Goal: Entertainment & Leisure: Consume media (video, audio)

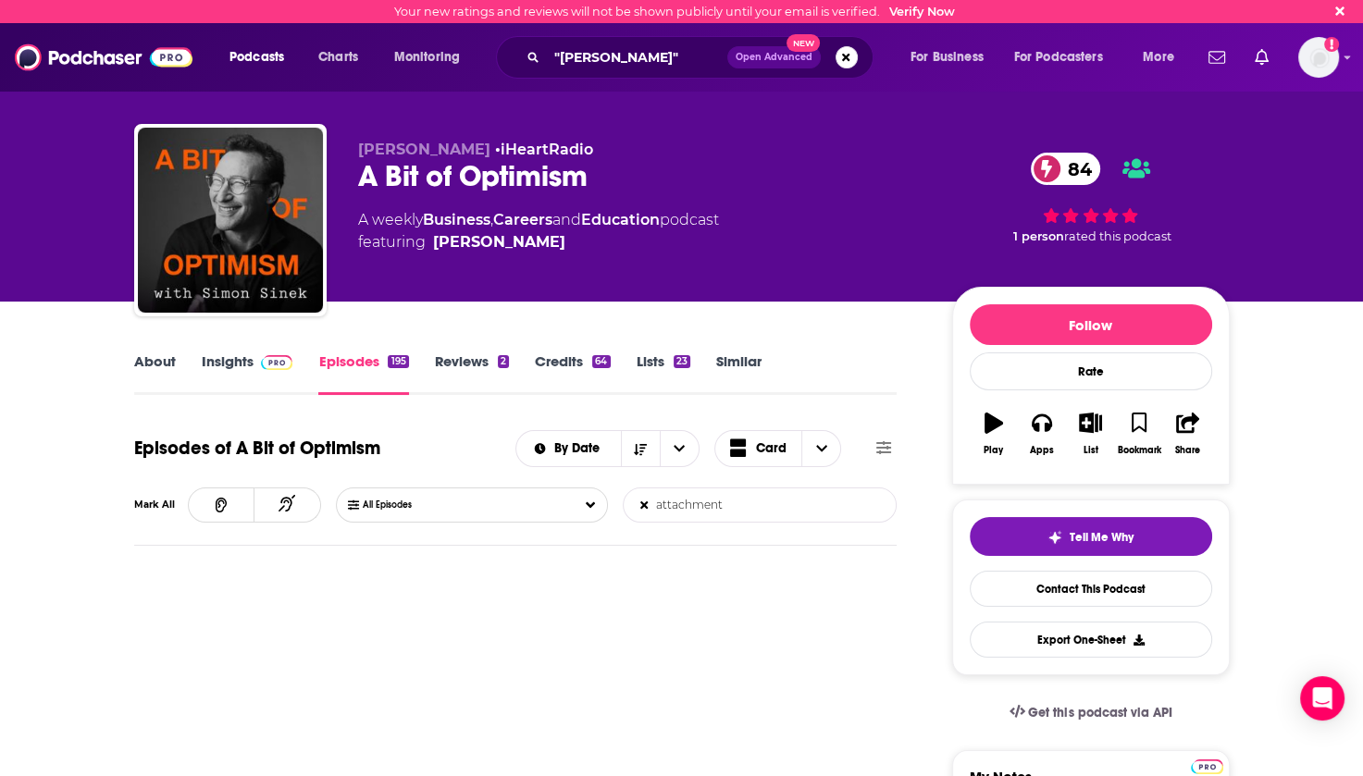
click at [154, 360] on link "About" at bounding box center [155, 374] width 42 height 43
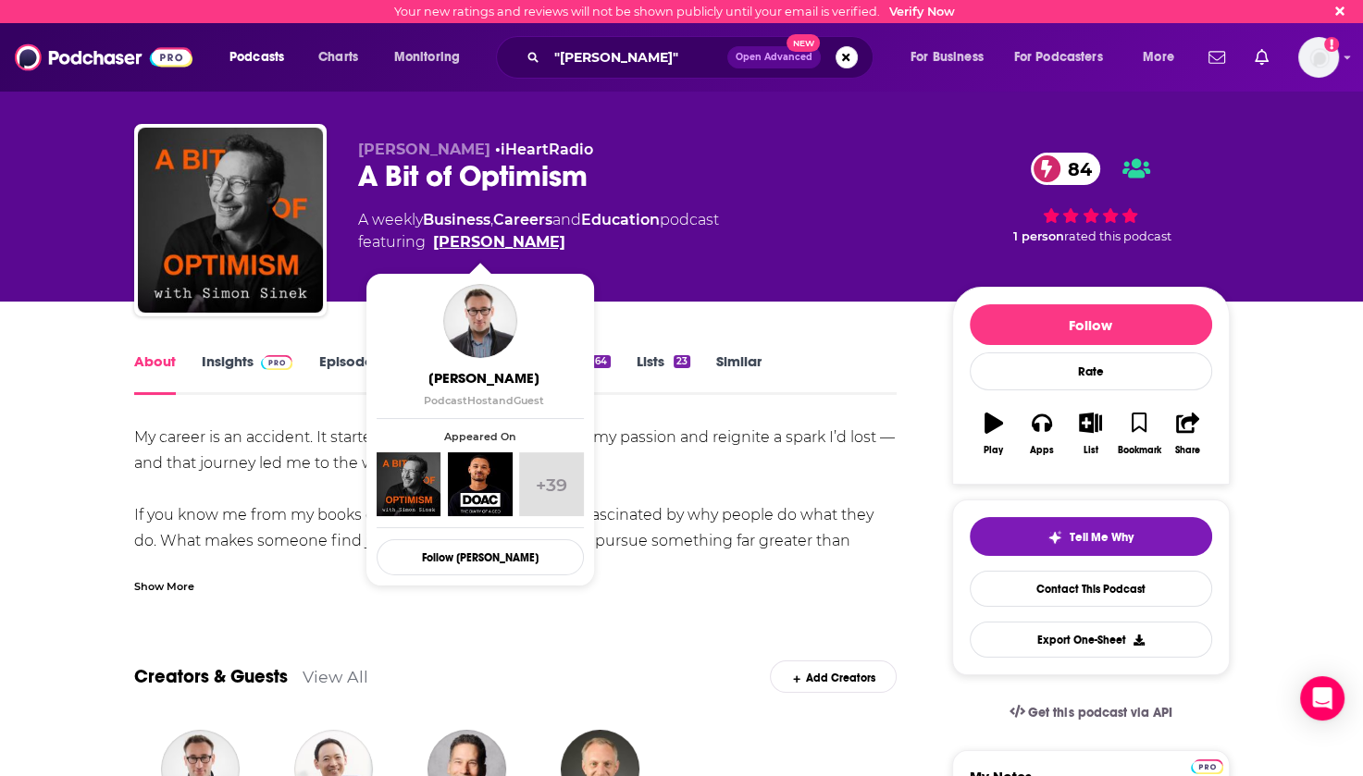
click at [489, 243] on link "[PERSON_NAME]" at bounding box center [499, 242] width 132 height 22
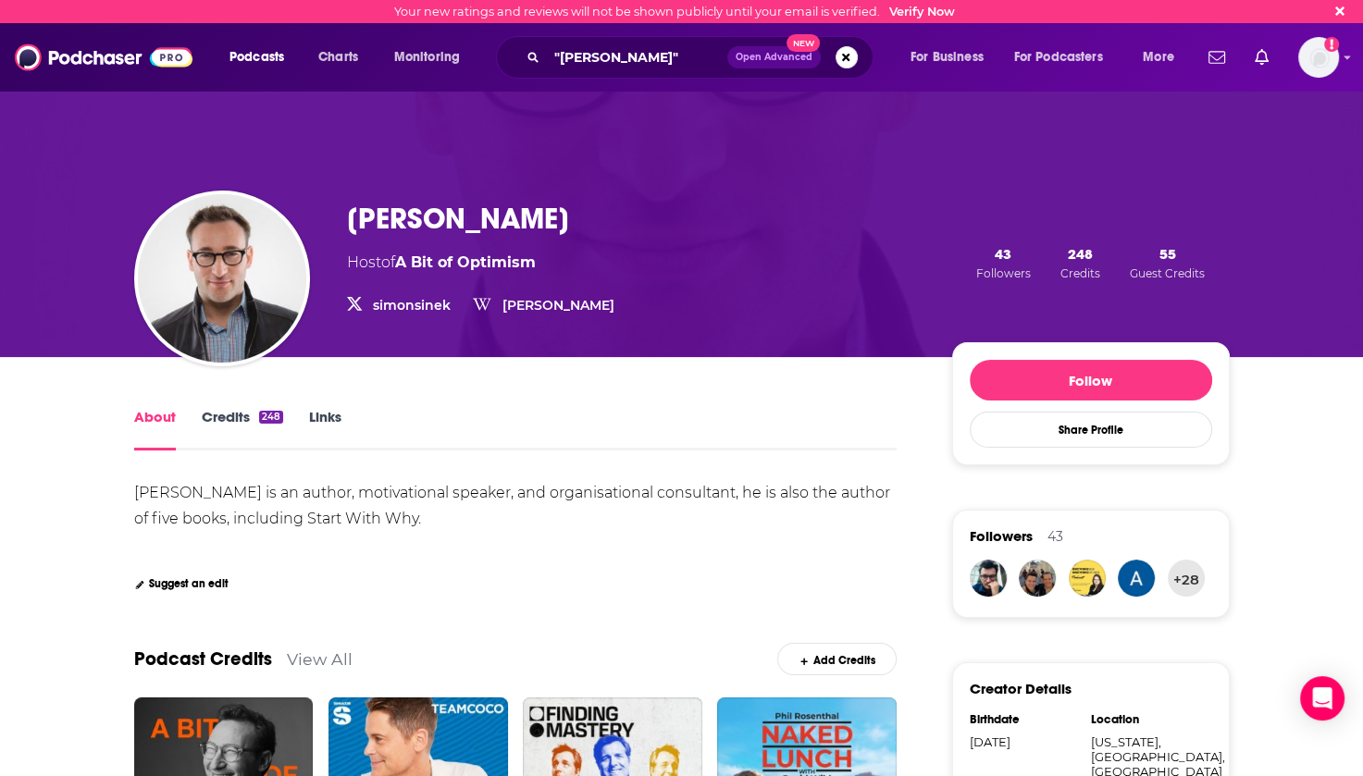
click at [233, 412] on link "Credits 248" at bounding box center [242, 429] width 81 height 43
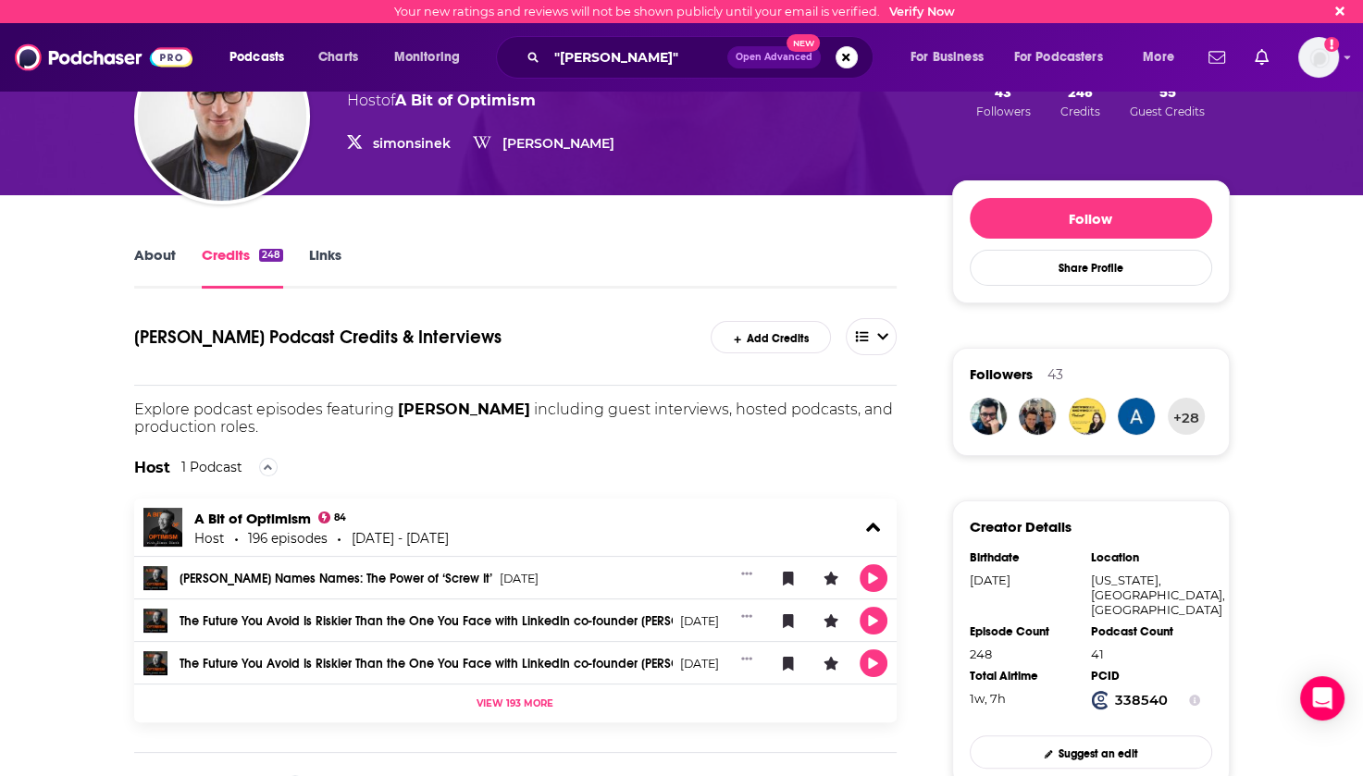
scroll to position [93, 0]
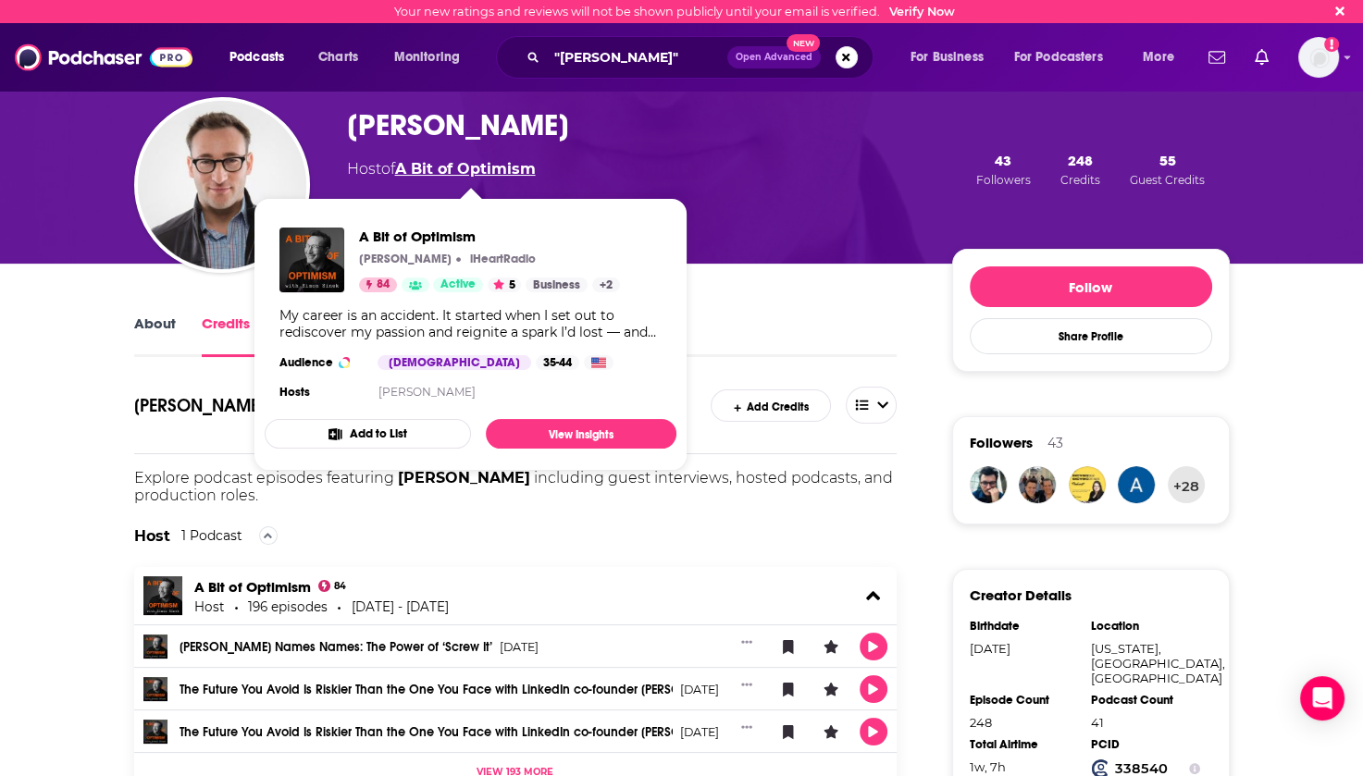
click at [451, 171] on link "A Bit of Optimism" at bounding box center [465, 169] width 141 height 18
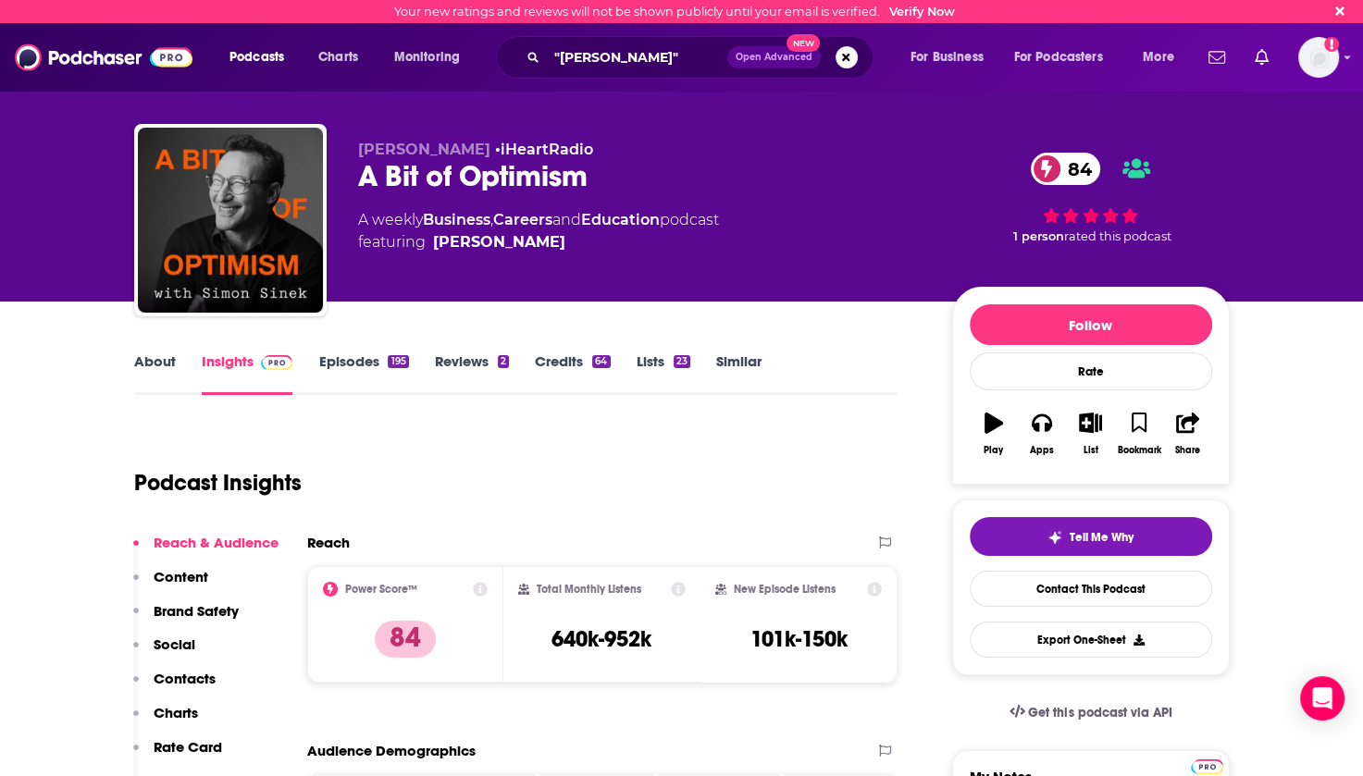
click at [356, 357] on link "Episodes 195" at bounding box center [363, 374] width 90 height 43
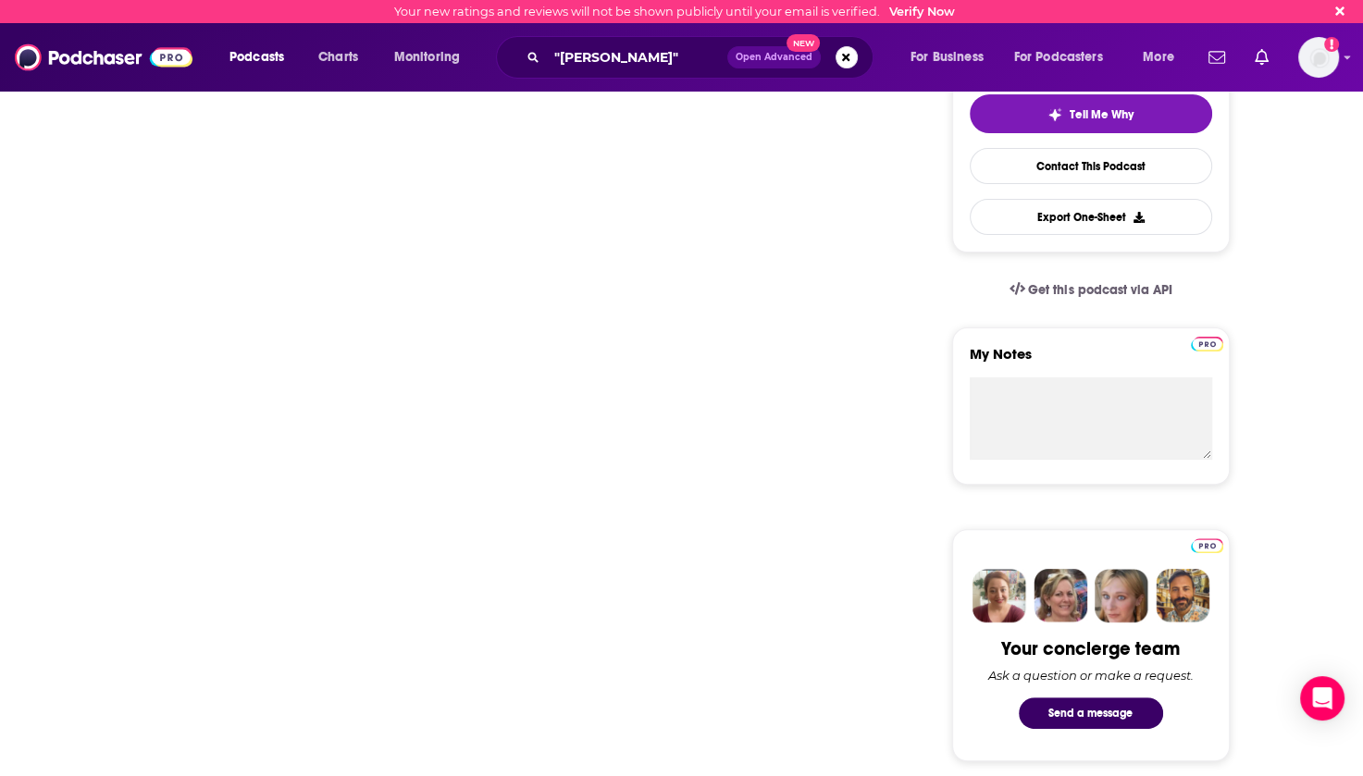
scroll to position [93, 0]
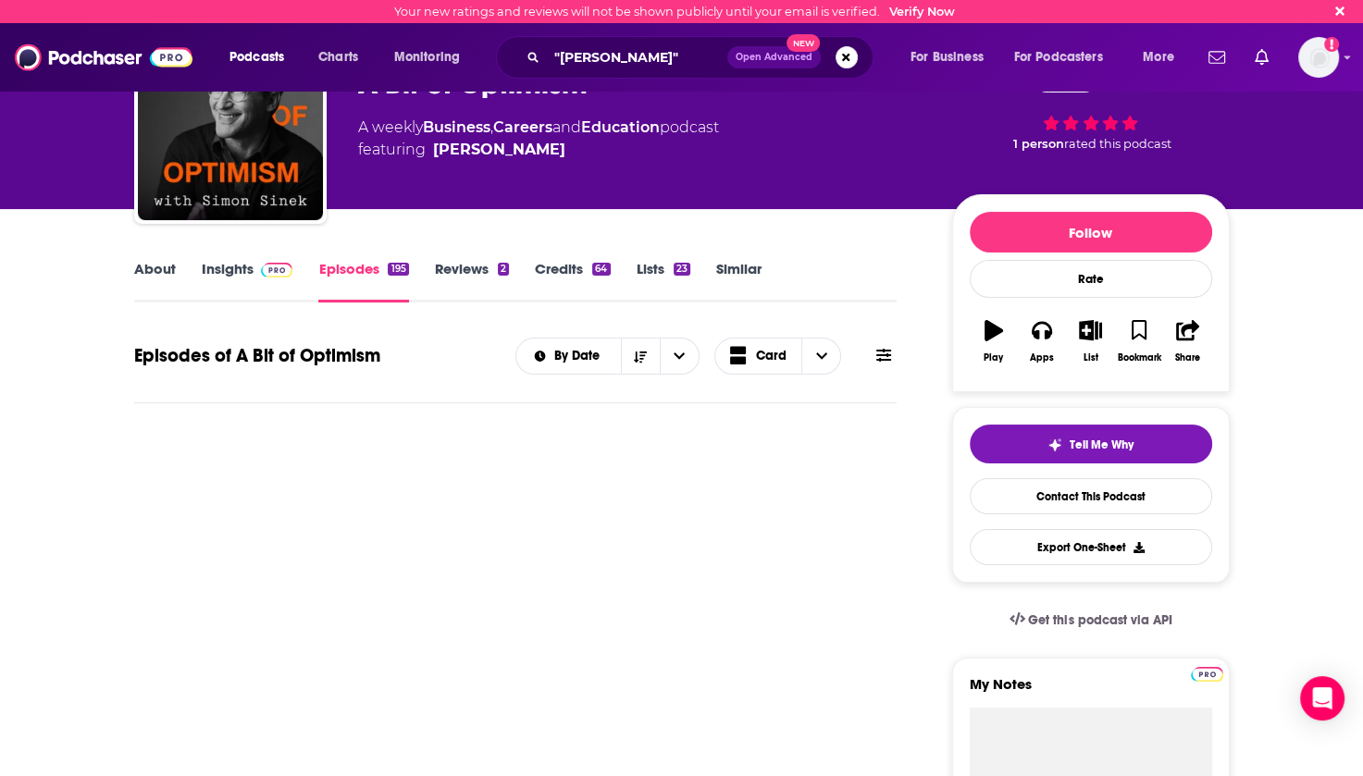
click at [341, 267] on link "Episodes 195" at bounding box center [363, 281] width 90 height 43
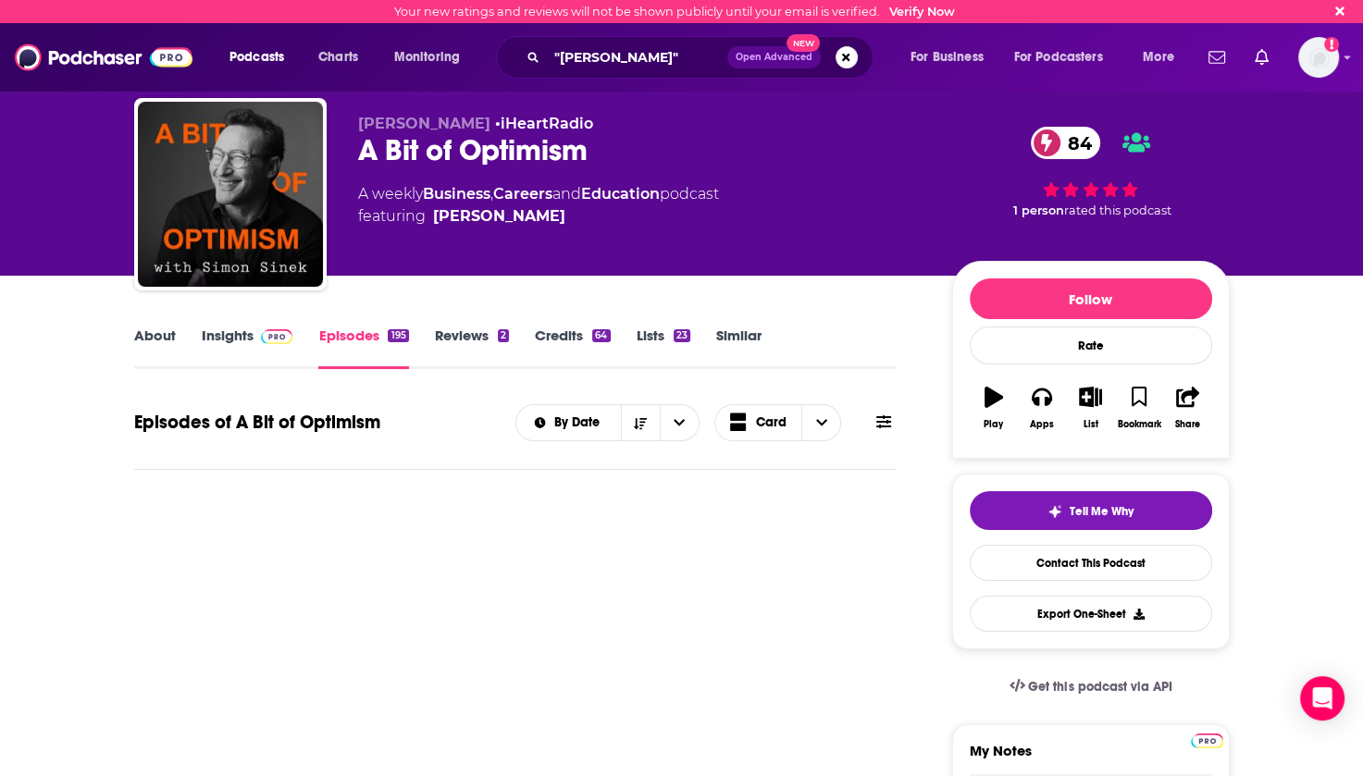
scroll to position [0, 0]
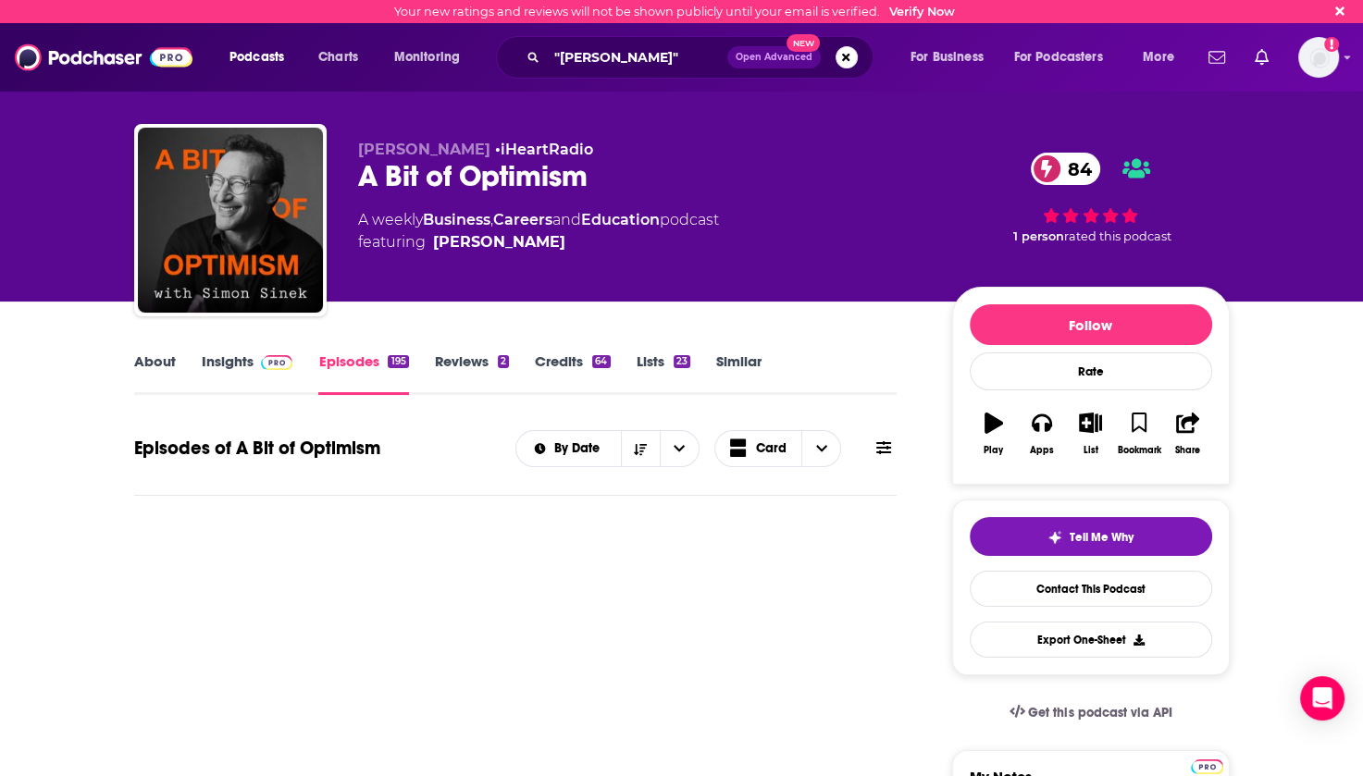
click at [359, 359] on link "Episodes 195" at bounding box center [363, 374] width 90 height 43
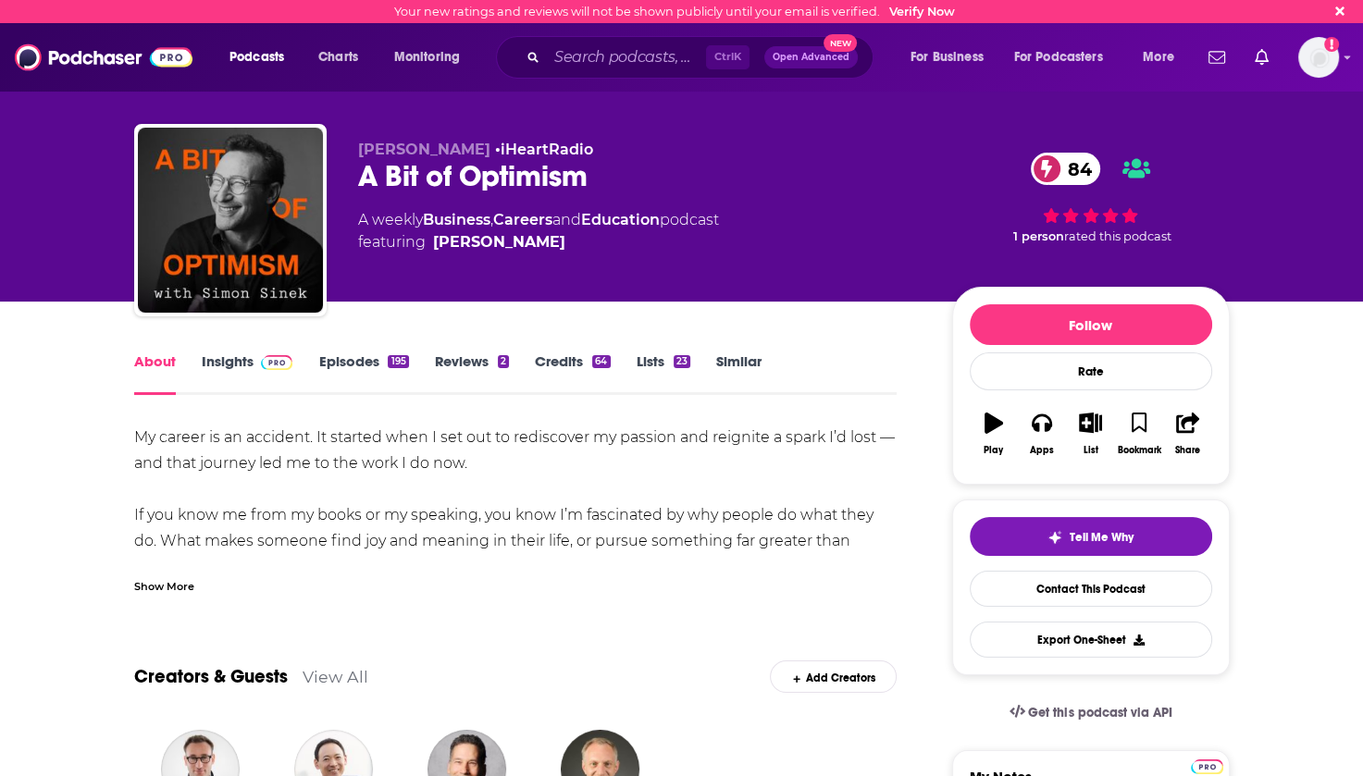
click at [357, 366] on link "Episodes 195" at bounding box center [363, 374] width 90 height 43
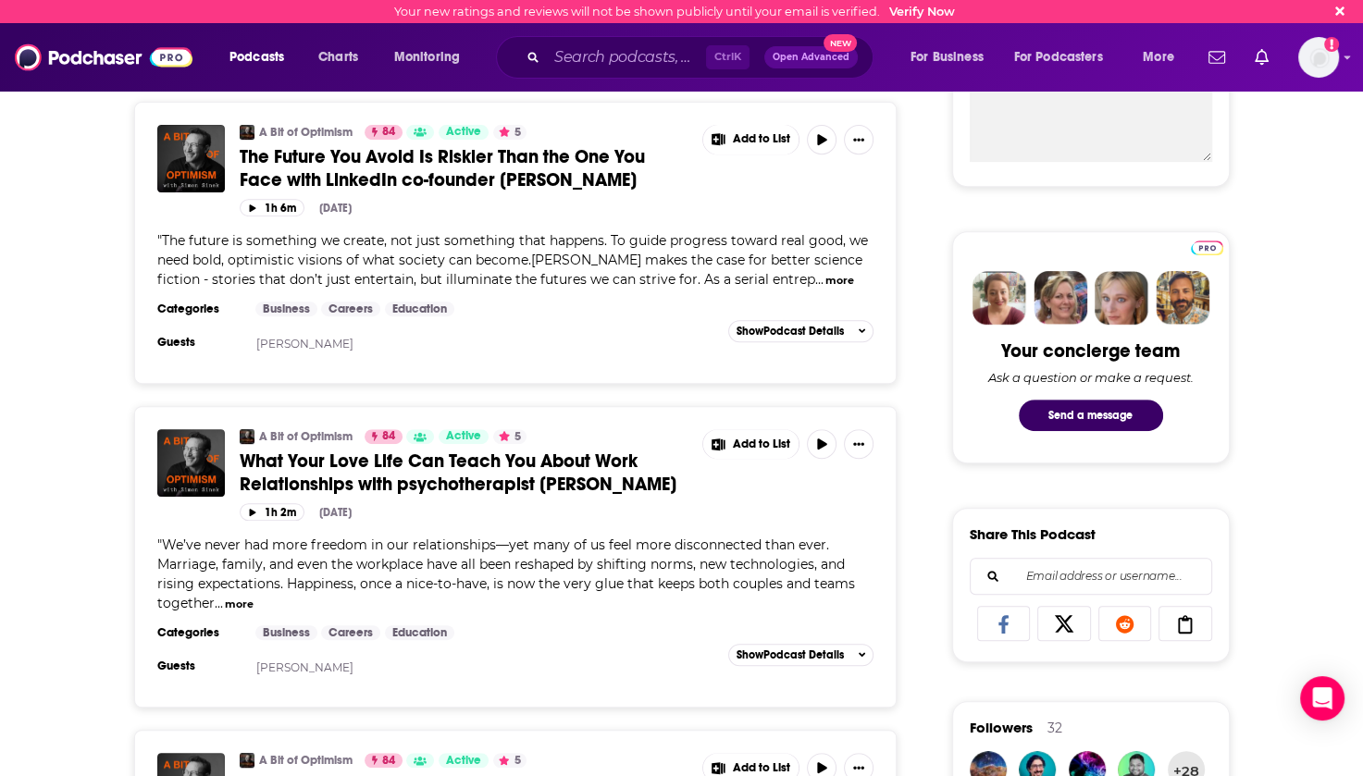
scroll to position [833, 0]
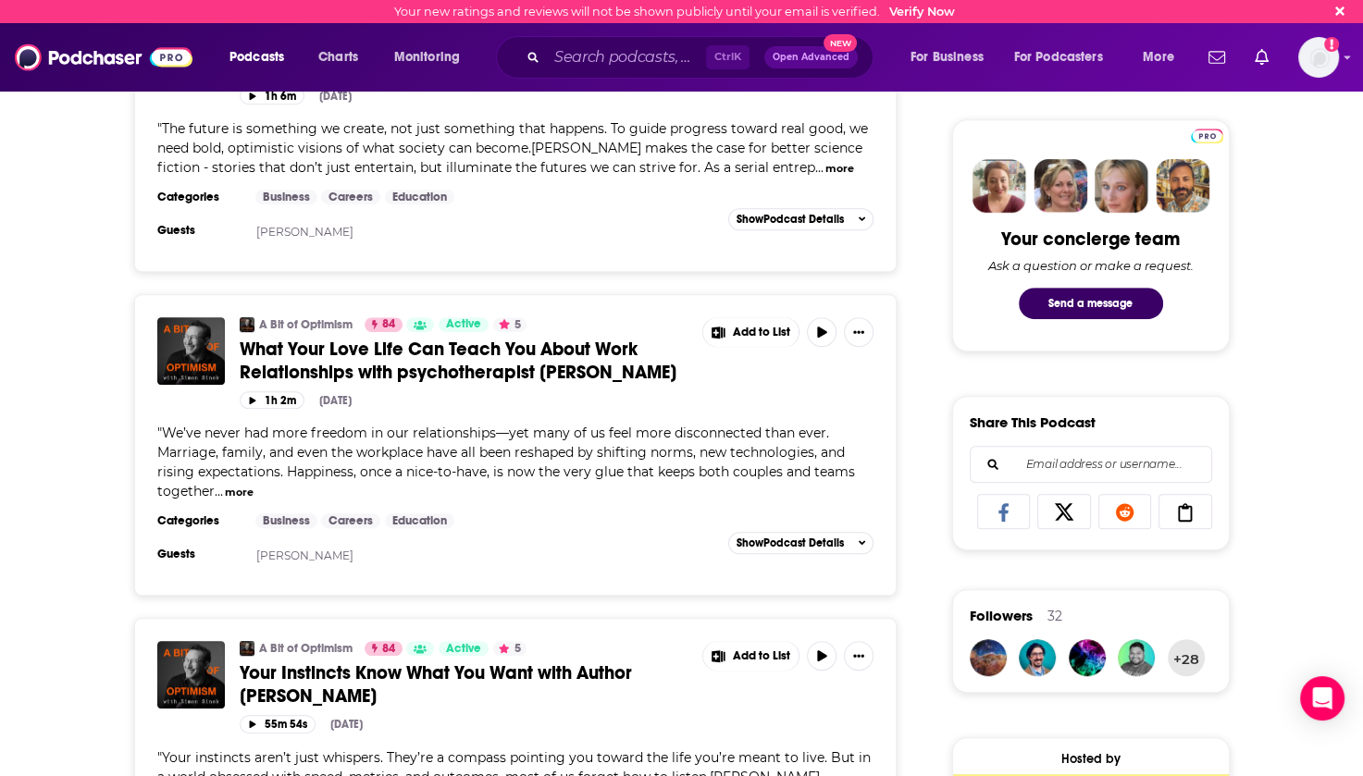
click at [291, 358] on span "What Your Love Life Can Teach You About Work Relationships with psychotherapist…" at bounding box center [458, 361] width 437 height 46
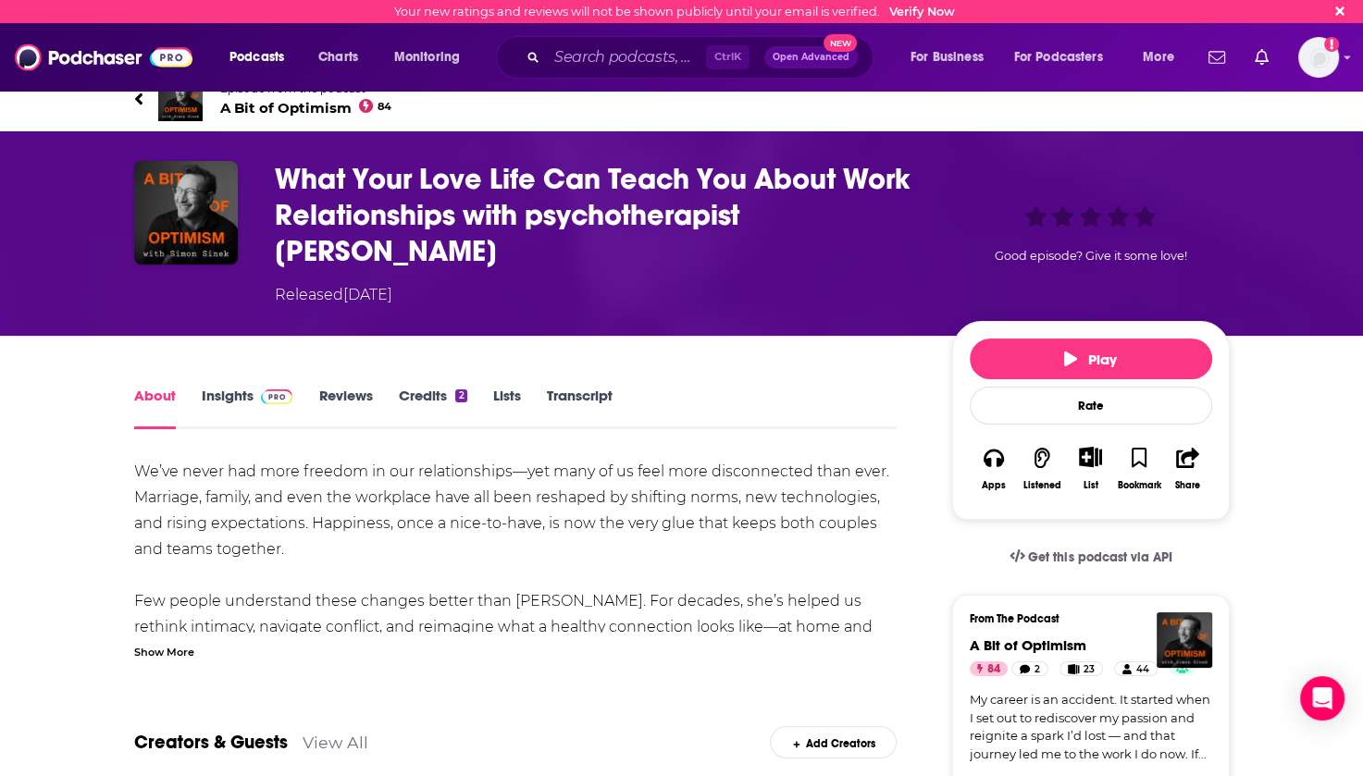
click at [156, 642] on div "Show More" at bounding box center [164, 651] width 60 height 18
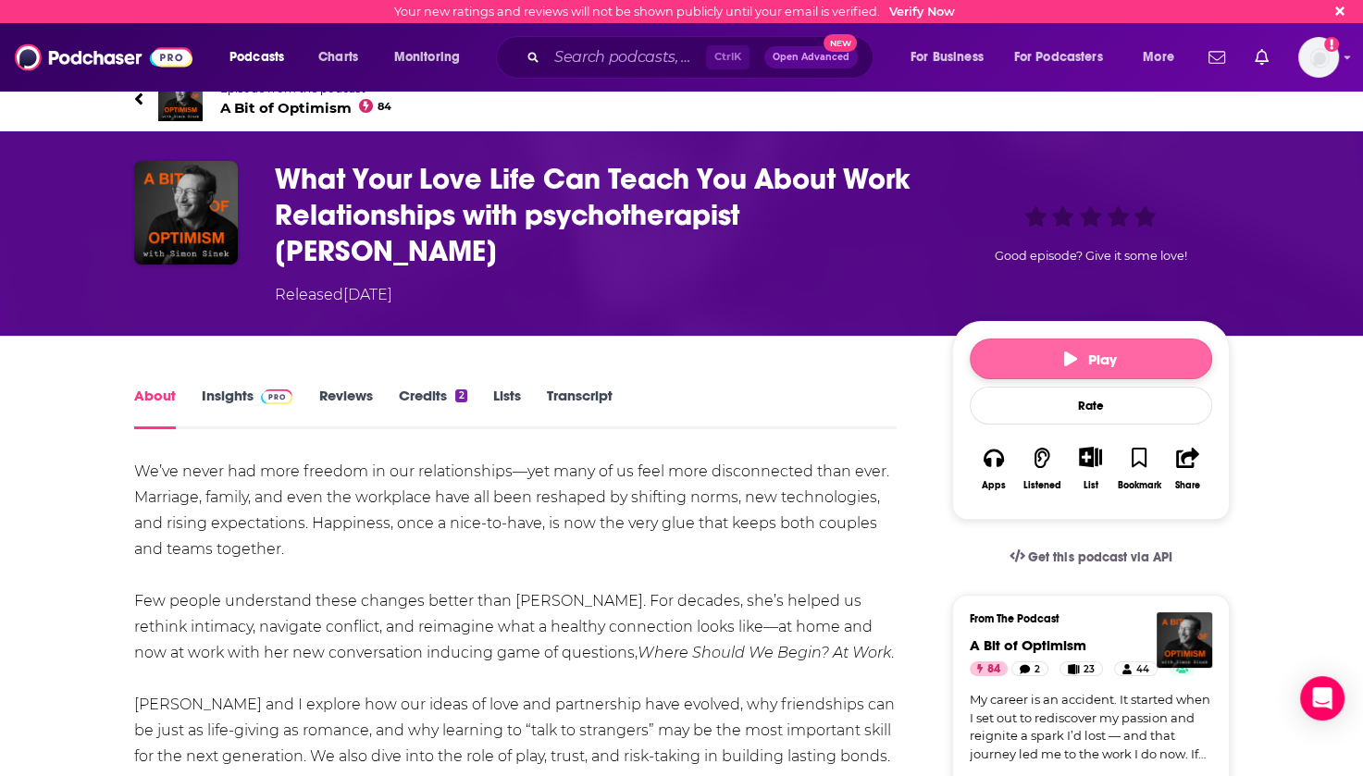
click at [1096, 351] on span "Play" at bounding box center [1090, 360] width 53 height 18
